Goal: Information Seeking & Learning: Find specific page/section

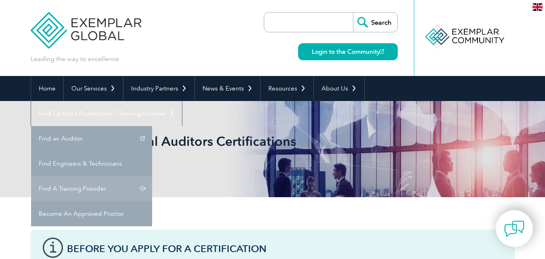
click at [152, 176] on link "Find A Training Provider" at bounding box center [91, 188] width 121 height 25
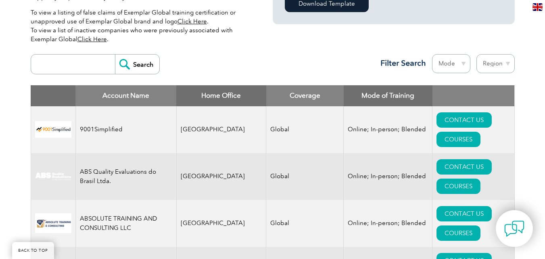
scroll to position [285, 0]
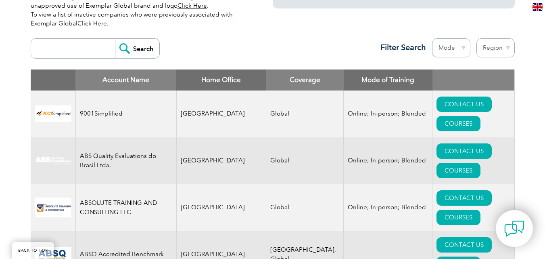
click at [65, 47] on input "search" at bounding box center [75, 48] width 80 height 19
type input "mongolia"
click at [115, 39] on input "Search" at bounding box center [137, 48] width 44 height 19
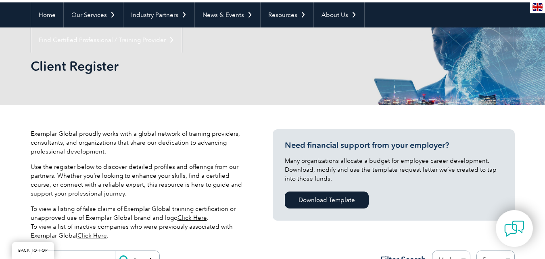
scroll to position [171, 0]
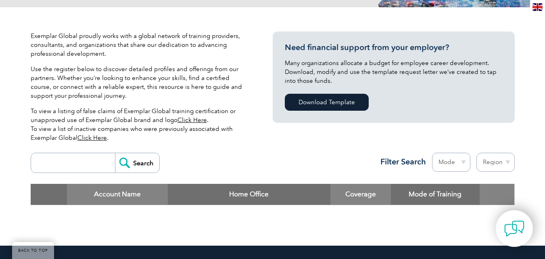
click at [505, 160] on select "Region [GEOGRAPHIC_DATA] [GEOGRAPHIC_DATA] [GEOGRAPHIC_DATA] [GEOGRAPHIC_DATA] …" at bounding box center [495, 161] width 38 height 19
select select "[GEOGRAPHIC_DATA]"
click at [476, 152] on select "Region [GEOGRAPHIC_DATA] [GEOGRAPHIC_DATA] [GEOGRAPHIC_DATA] [GEOGRAPHIC_DATA] …" at bounding box center [495, 161] width 38 height 19
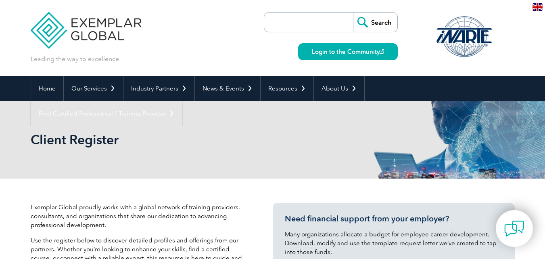
select select "[GEOGRAPHIC_DATA]"
